Goal: Information Seeking & Learning: Learn about a topic

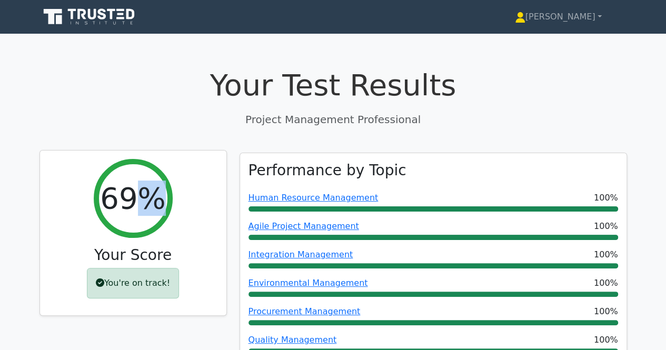
drag, startPoint x: 134, startPoint y: 222, endPoint x: 190, endPoint y: 214, distance: 57.4
click at [190, 214] on div "69% Your Score You're on track!" at bounding box center [133, 232] width 186 height 165
drag, startPoint x: 103, startPoint y: 199, endPoint x: 161, endPoint y: 193, distance: 58.2
click at [161, 193] on div "69%" at bounding box center [133, 198] width 79 height 79
click at [207, 159] on div "69% Your Score You're on track!" at bounding box center [133, 232] width 186 height 165
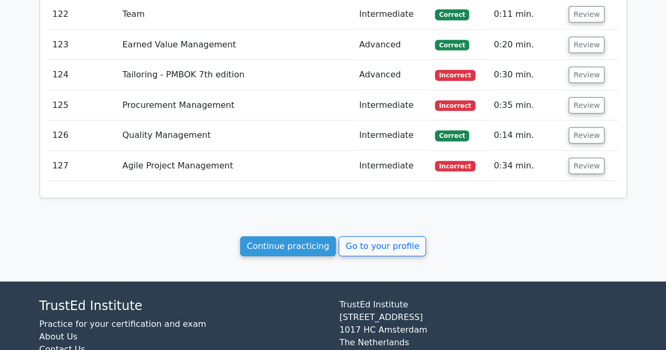
scroll to position [5545, 0]
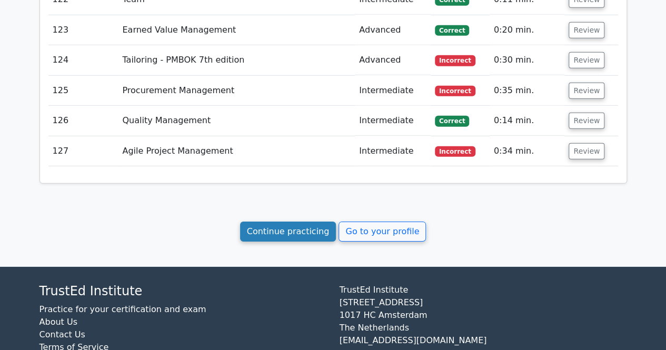
click at [310, 222] on link "Continue practicing" at bounding box center [288, 232] width 96 height 20
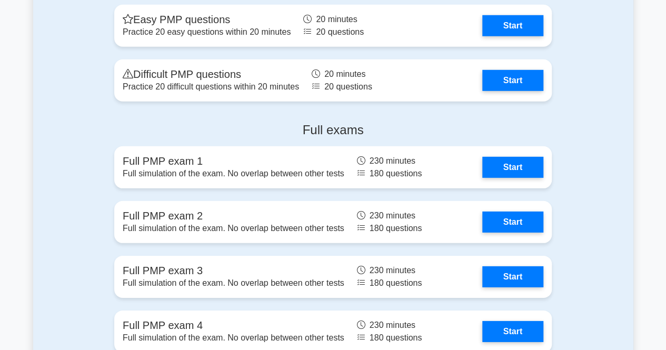
scroll to position [3561, 0]
